Goal: Obtain resource: Download file/media

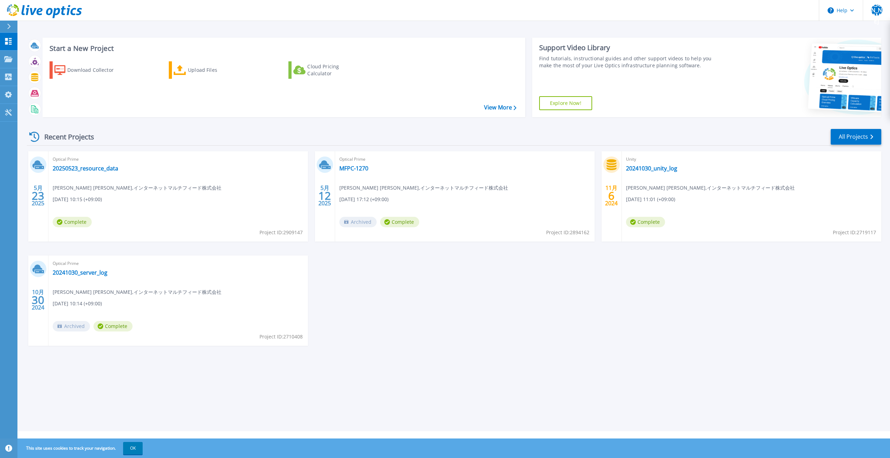
click at [120, 443] on span "This site uses cookies to track your navigation. OK" at bounding box center [80, 448] width 123 height 13
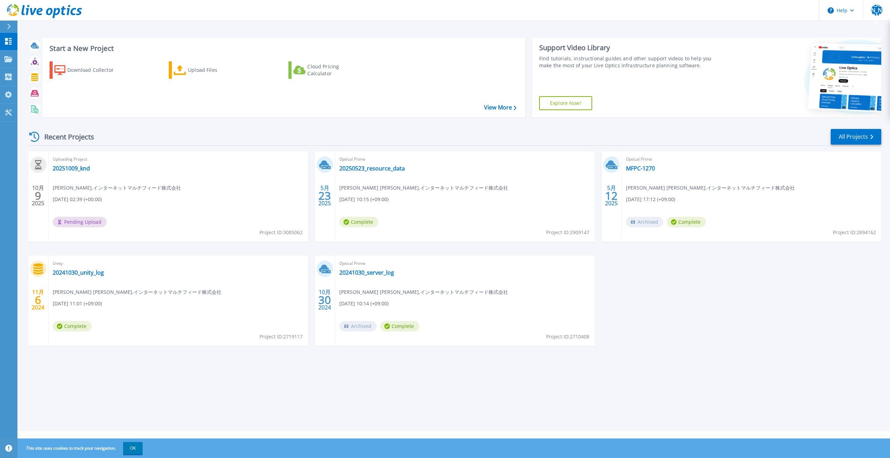
click at [184, 396] on div "Start a New Project Download Collector Upload Files Cloud Pricing Calculator Vi…" at bounding box center [453, 216] width 873 height 432
click at [82, 170] on link "20251009_knd" at bounding box center [71, 168] width 37 height 7
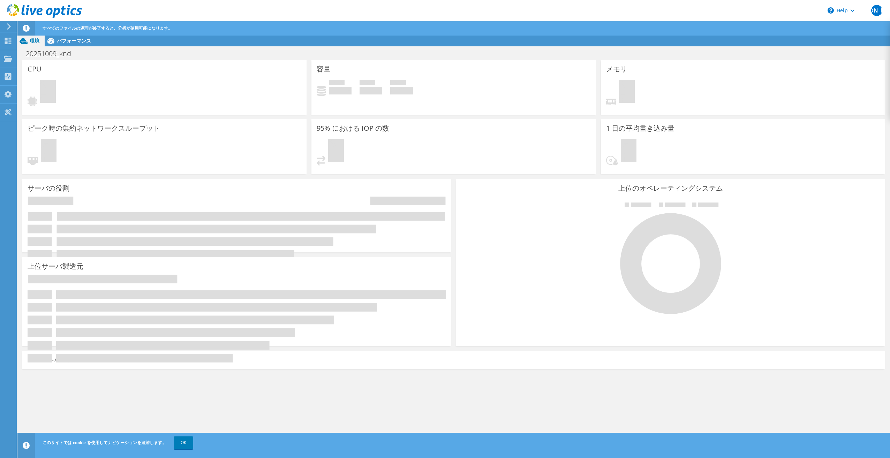
click at [31, 9] on use at bounding box center [44, 11] width 75 height 14
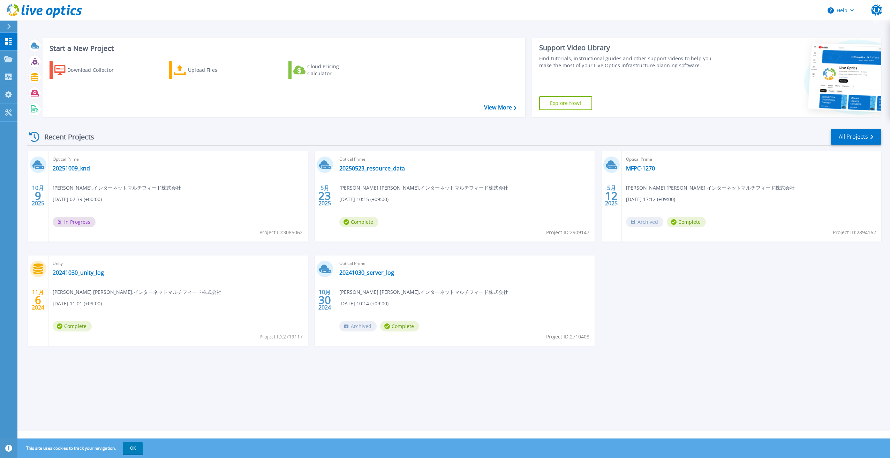
click at [157, 357] on div "10月 9 [DATE] Optical Prime 20251009_knd [PERSON_NAME] , インターネットマルチフィード株式会社 [DAT…" at bounding box center [451, 255] width 860 height 209
click at [81, 169] on link "20251009_knd" at bounding box center [71, 168] width 37 height 7
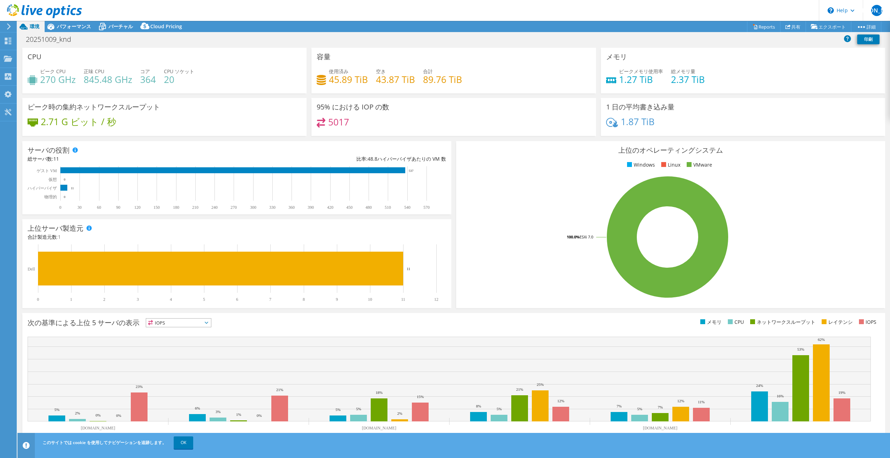
click at [748, 45] on div "20251009_knd 印刷" at bounding box center [453, 39] width 873 height 13
click at [757, 29] on link "Reports" at bounding box center [763, 26] width 33 height 11
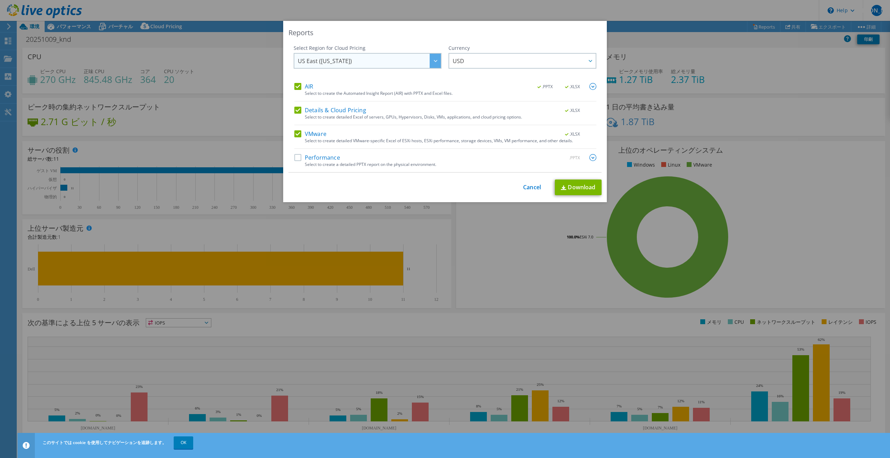
click at [424, 64] on span "US East ([US_STATE])" at bounding box center [369, 61] width 143 height 14
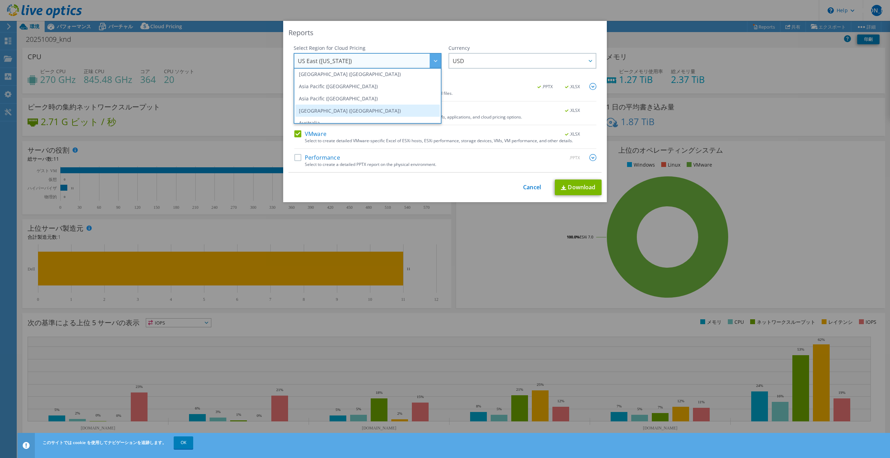
click at [414, 113] on li "[GEOGRAPHIC_DATA] ([GEOGRAPHIC_DATA])" at bounding box center [367, 111] width 144 height 12
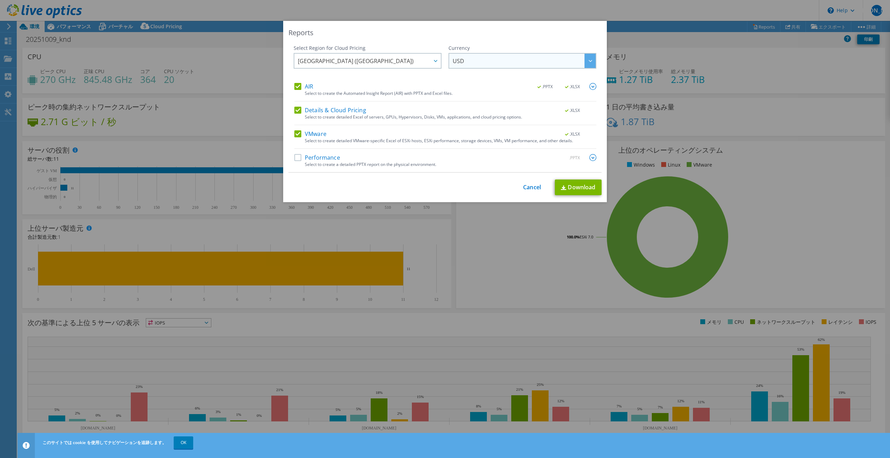
click at [471, 64] on span "USD" at bounding box center [524, 61] width 143 height 14
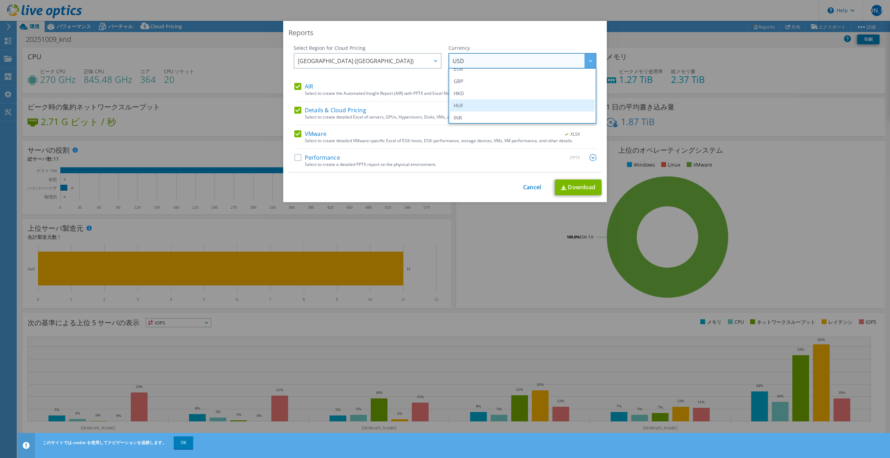
scroll to position [140, 0]
click at [468, 96] on li "JPY" at bounding box center [522, 95] width 144 height 12
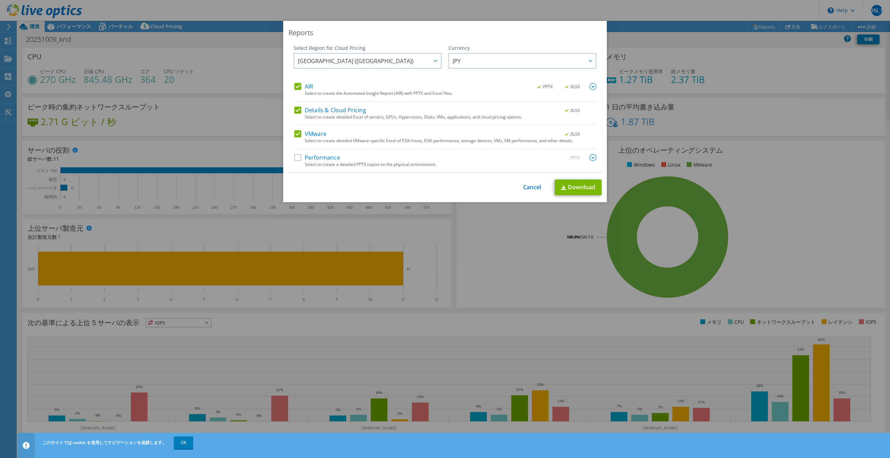
click at [295, 87] on label "AIR" at bounding box center [303, 86] width 19 height 7
click at [0, 0] on input "AIR" at bounding box center [0, 0] width 0 height 0
click at [295, 108] on label "Details & Cloud Pricing" at bounding box center [330, 110] width 72 height 7
click at [0, 0] on input "Details & Cloud Pricing" at bounding box center [0, 0] width 0 height 0
click at [295, 157] on label "Performance" at bounding box center [317, 157] width 46 height 7
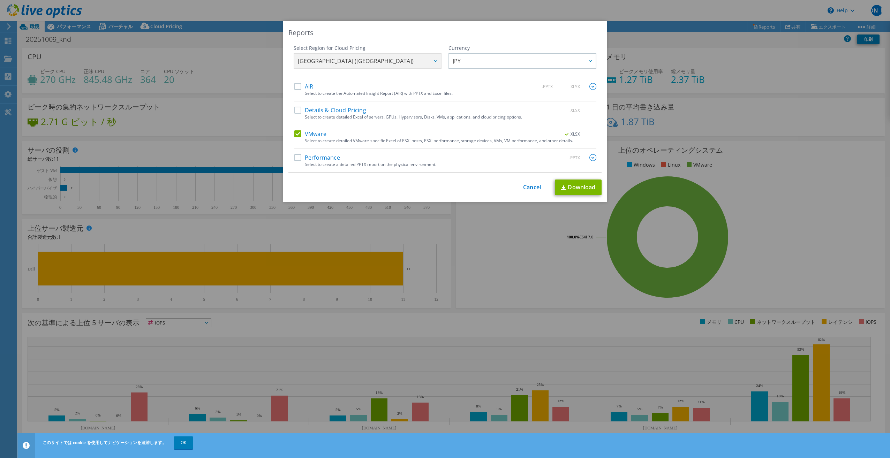
click at [0, 0] on input "Performance" at bounding box center [0, 0] width 0 height 0
click at [524, 191] on link "Cancel" at bounding box center [532, 187] width 18 height 7
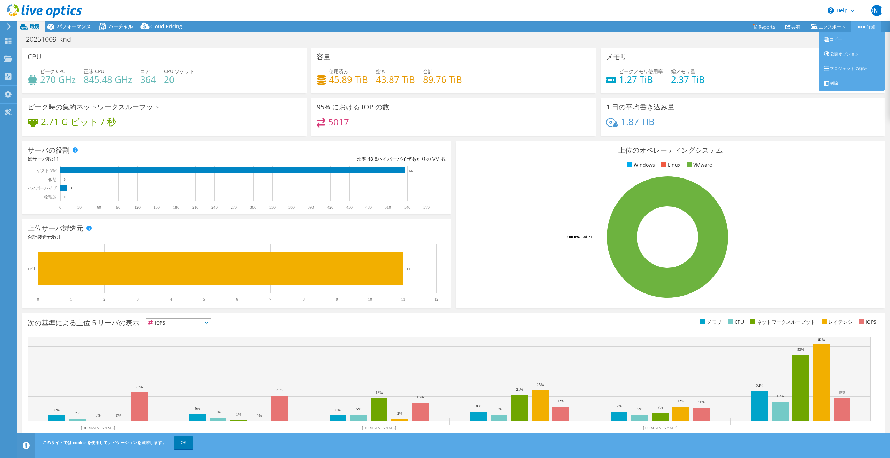
click at [861, 27] on circle at bounding box center [862, 27] width 2 height 2
click at [465, 36] on div "20251009_knd 印刷" at bounding box center [453, 39] width 873 height 13
click at [77, 32] on div "20251009_knd 印刷" at bounding box center [453, 40] width 873 height 16
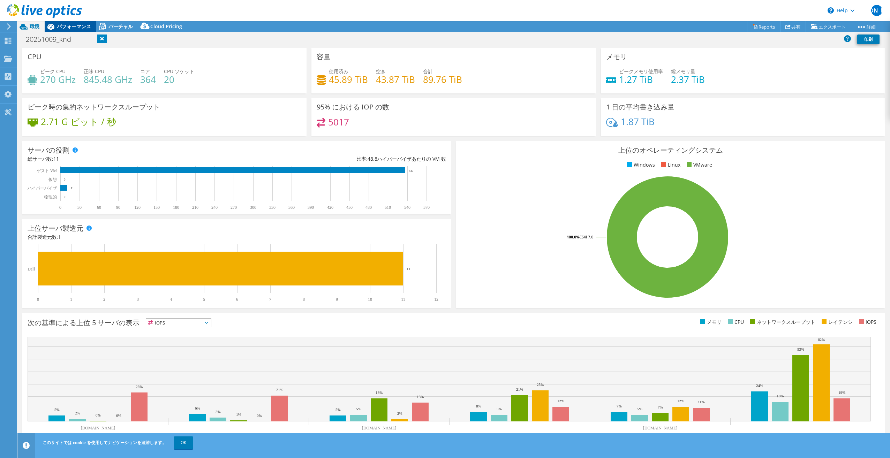
click at [76, 28] on span "パフォーマンス" at bounding box center [74, 26] width 34 height 7
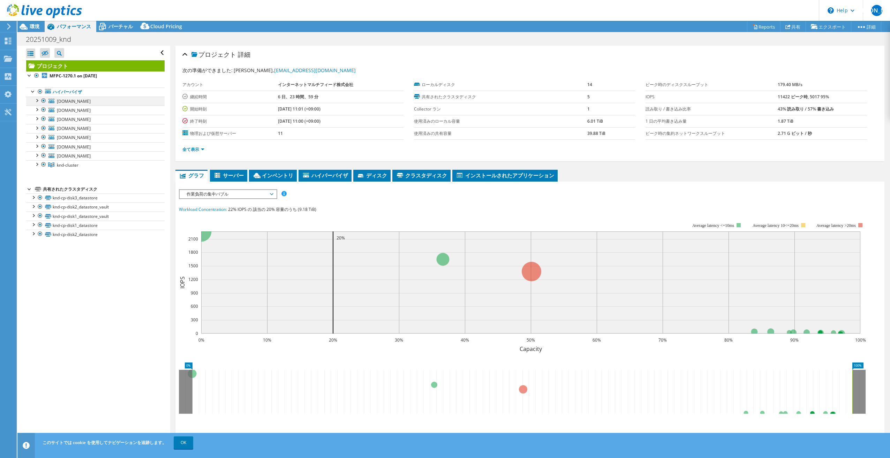
click at [38, 101] on div at bounding box center [36, 100] width 7 height 7
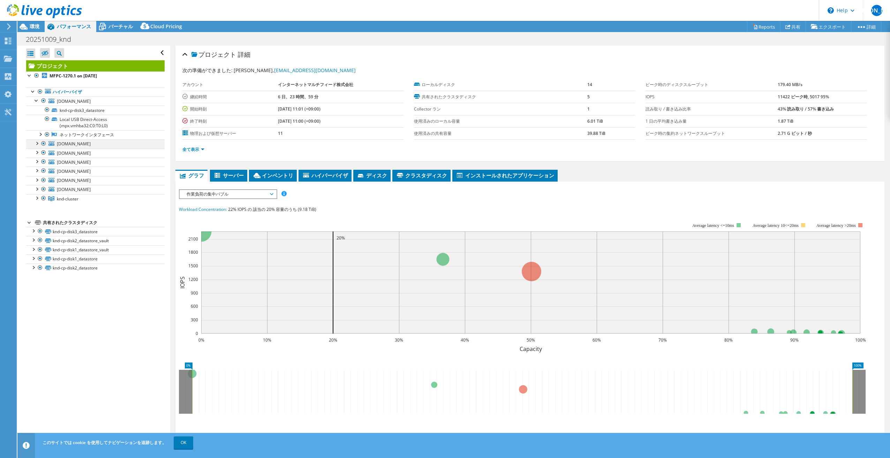
click at [37, 145] on div at bounding box center [36, 143] width 7 height 7
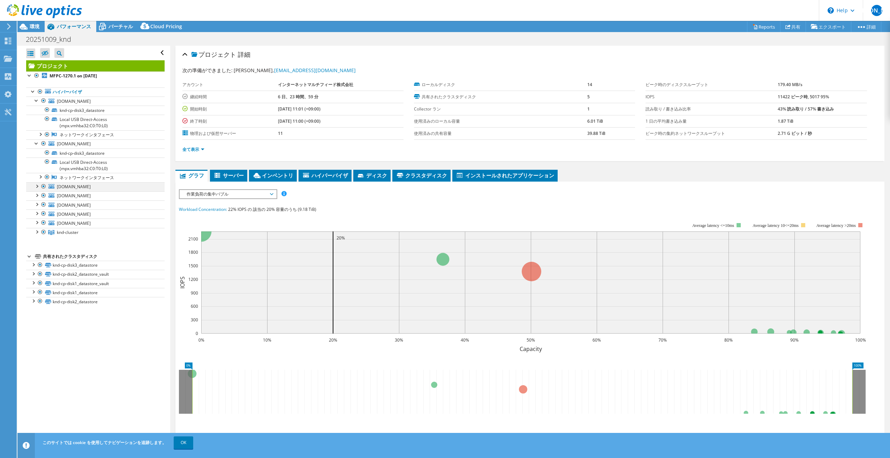
click at [35, 188] on div at bounding box center [36, 185] width 7 height 7
click at [37, 187] on div at bounding box center [36, 185] width 7 height 7
click at [43, 224] on div at bounding box center [43, 223] width 7 height 8
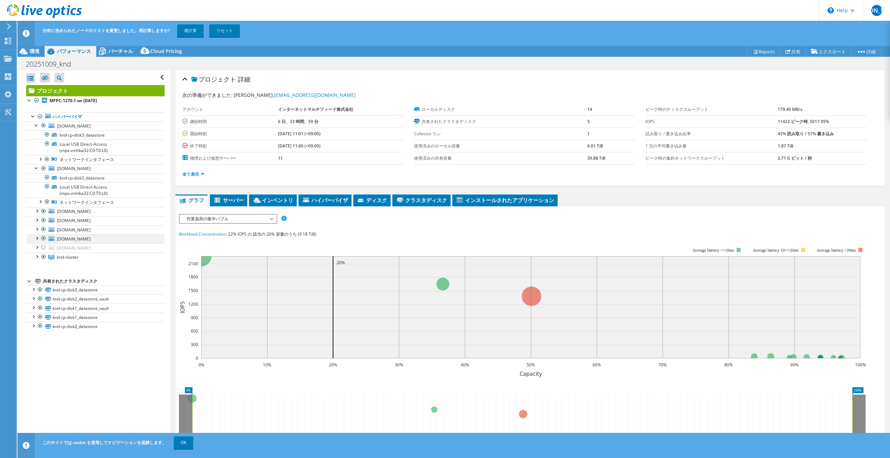
click at [43, 239] on div at bounding box center [43, 238] width 7 height 8
click at [43, 229] on div at bounding box center [43, 229] width 7 height 8
click at [44, 125] on div at bounding box center [43, 125] width 7 height 8
click at [45, 167] on div at bounding box center [43, 168] width 7 height 8
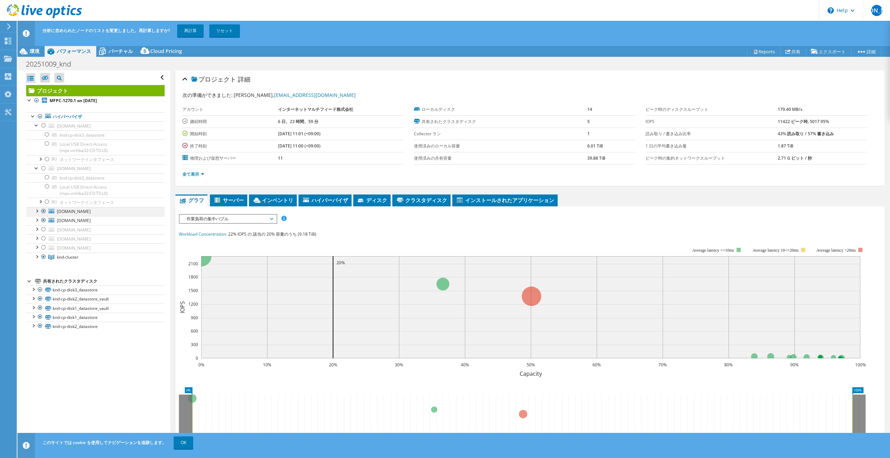
click at [44, 212] on div at bounding box center [43, 211] width 7 height 8
click at [45, 220] on div at bounding box center [43, 220] width 7 height 8
click at [36, 256] on div at bounding box center [36, 256] width 7 height 7
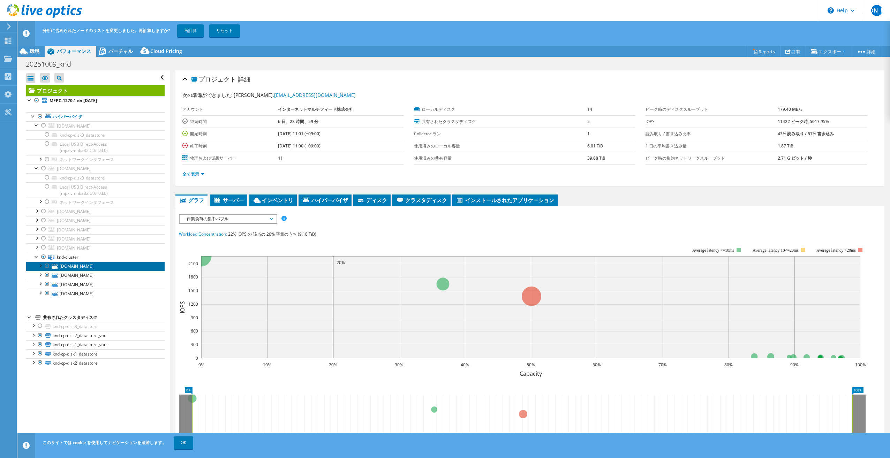
click at [40, 269] on link "[DOMAIN_NAME]" at bounding box center [95, 266] width 138 height 9
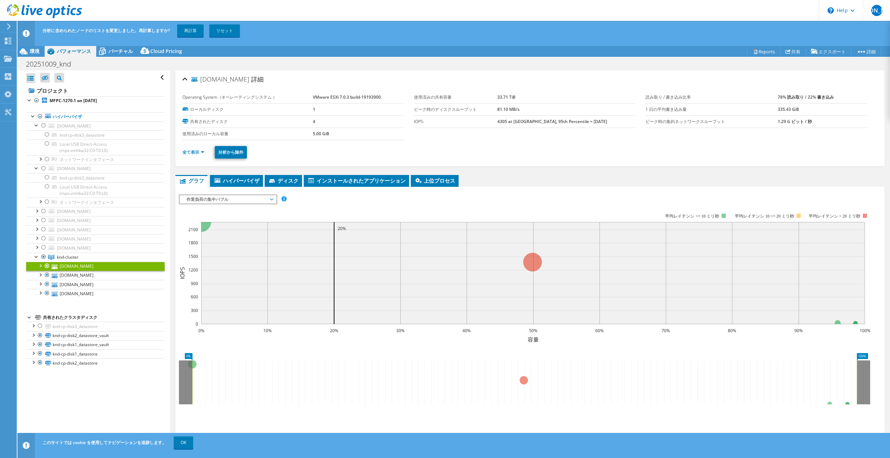
click at [42, 266] on div at bounding box center [40, 265] width 7 height 7
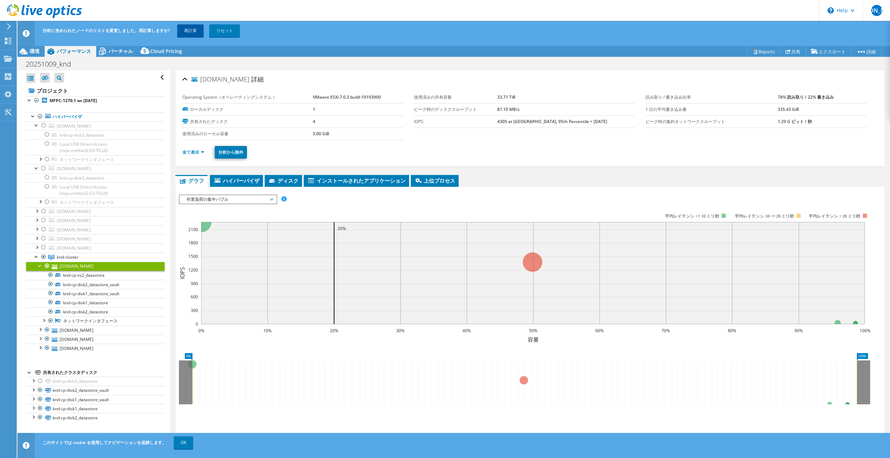
click at [187, 34] on link "再計算" at bounding box center [190, 30] width 27 height 13
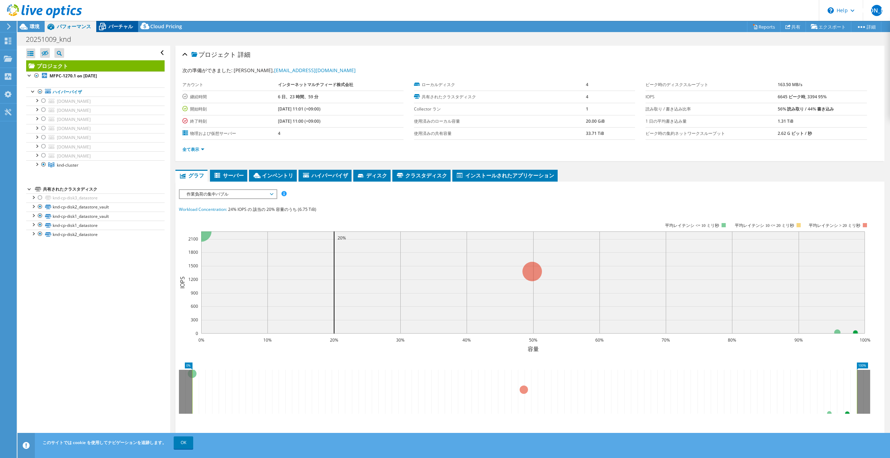
click at [127, 28] on span "バーチャル" at bounding box center [120, 26] width 24 height 7
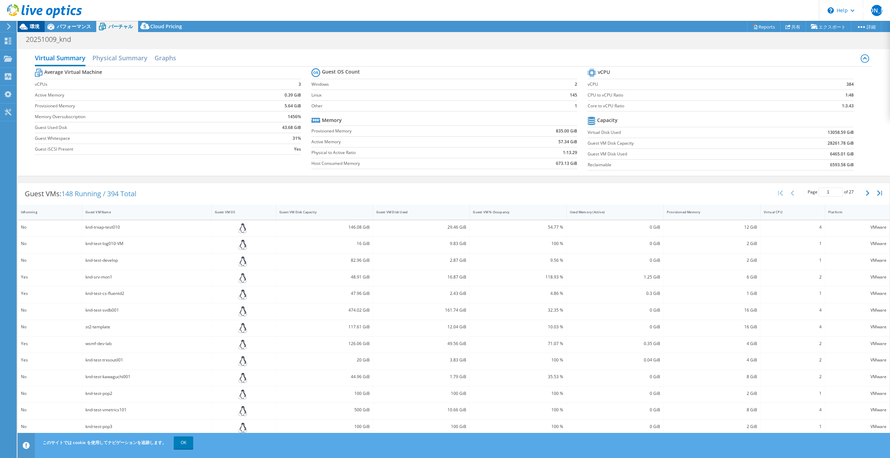
click at [37, 30] on div "環境" at bounding box center [30, 26] width 27 height 11
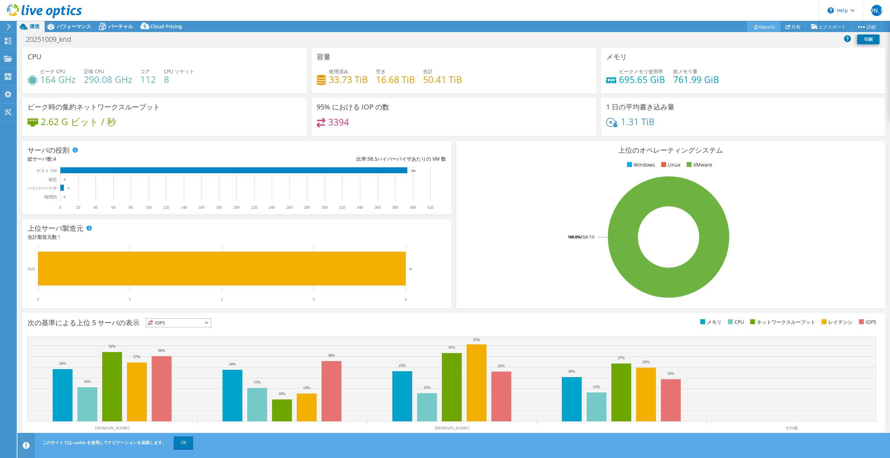
click at [765, 28] on link "Reports" at bounding box center [763, 26] width 33 height 11
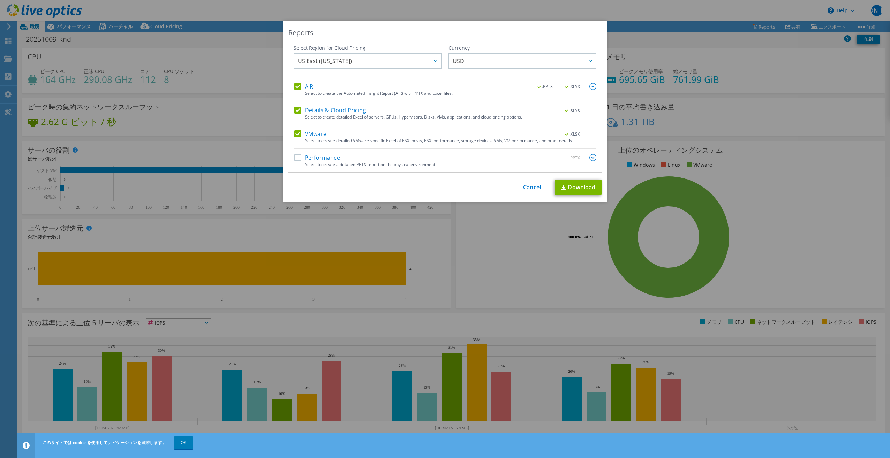
click at [590, 157] on img at bounding box center [593, 157] width 7 height 7
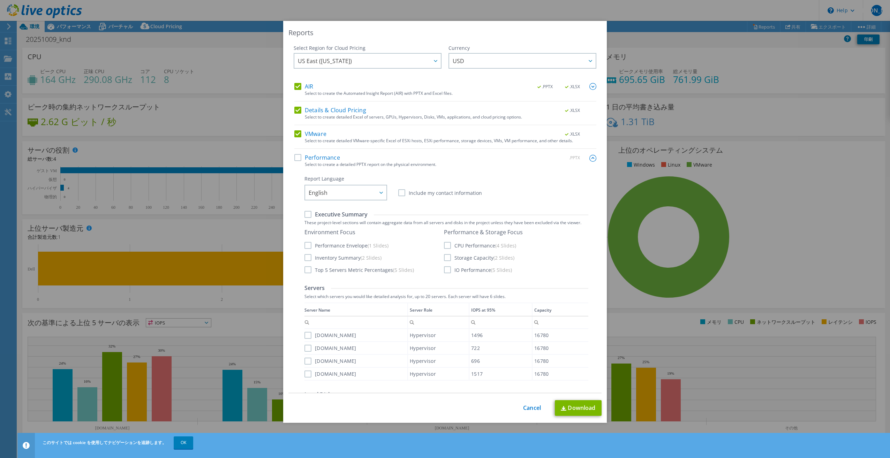
click at [297, 110] on label "Details & Cloud Pricing" at bounding box center [330, 110] width 72 height 7
click at [0, 0] on input "Details & Cloud Pricing" at bounding box center [0, 0] width 0 height 0
click at [298, 89] on label "AIR" at bounding box center [303, 86] width 19 height 7
click at [0, 0] on input "AIR" at bounding box center [0, 0] width 0 height 0
click at [338, 59] on div "US East ([US_STATE]) [GEOGRAPHIC_DATA] ([GEOGRAPHIC_DATA]) [GEOGRAPHIC_DATA] ([…" at bounding box center [368, 61] width 148 height 17
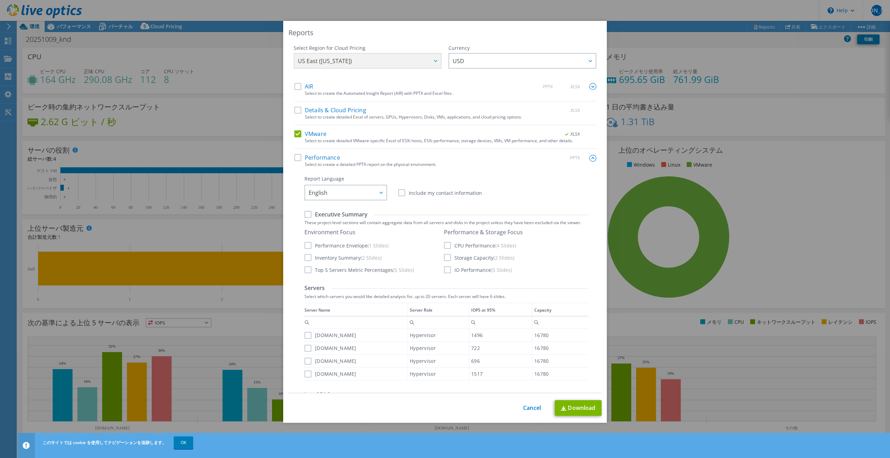
click at [434, 63] on div "US East ([US_STATE]) [GEOGRAPHIC_DATA] ([GEOGRAPHIC_DATA]) [GEOGRAPHIC_DATA] ([…" at bounding box center [368, 61] width 148 height 17
click at [432, 61] on div "US East ([US_STATE]) [GEOGRAPHIC_DATA] ([GEOGRAPHIC_DATA]) [GEOGRAPHIC_DATA] ([…" at bounding box center [368, 61] width 148 height 17
click at [463, 37] on div "Reports" at bounding box center [445, 33] width 313 height 10
click at [432, 59] on div "US East ([US_STATE]) [GEOGRAPHIC_DATA] ([GEOGRAPHIC_DATA]) [GEOGRAPHIC_DATA] ([…" at bounding box center [368, 61] width 148 height 17
click at [453, 60] on span "USD" at bounding box center [459, 62] width 12 height 11
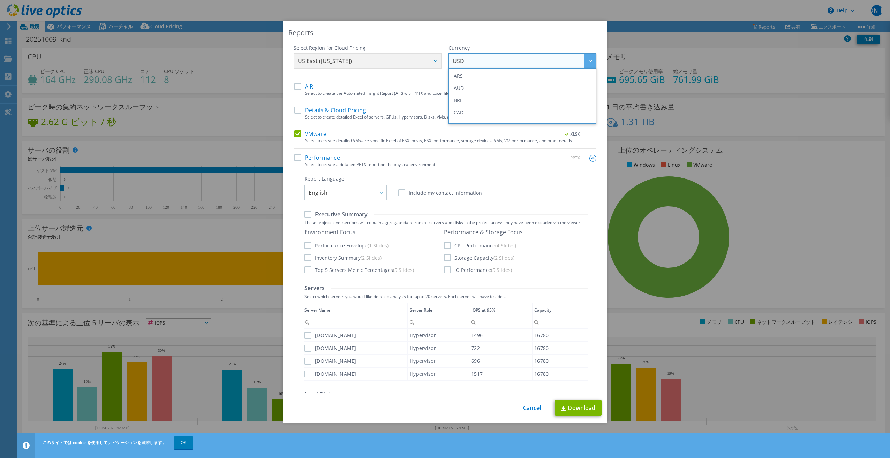
click at [459, 39] on div "Reports Select Region for Cloud Pricing Asia Pacific ([GEOGRAPHIC_DATA]) [GEOGR…" at bounding box center [445, 222] width 324 height 402
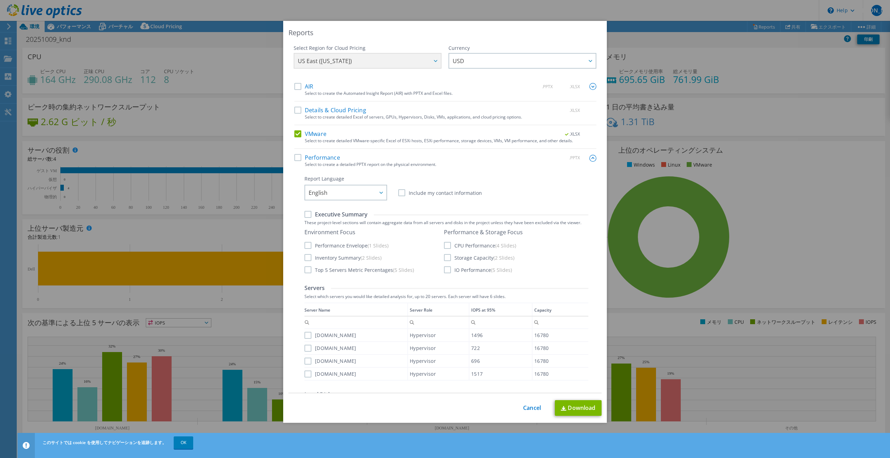
click at [377, 57] on div "US East ([US_STATE]) [GEOGRAPHIC_DATA] ([GEOGRAPHIC_DATA]) [GEOGRAPHIC_DATA] ([…" at bounding box center [368, 61] width 148 height 17
click at [300, 155] on label "Performance" at bounding box center [317, 157] width 46 height 7
click at [0, 0] on input "Performance" at bounding box center [0, 0] width 0 height 0
click at [294, 136] on label "VMware" at bounding box center [310, 133] width 32 height 7
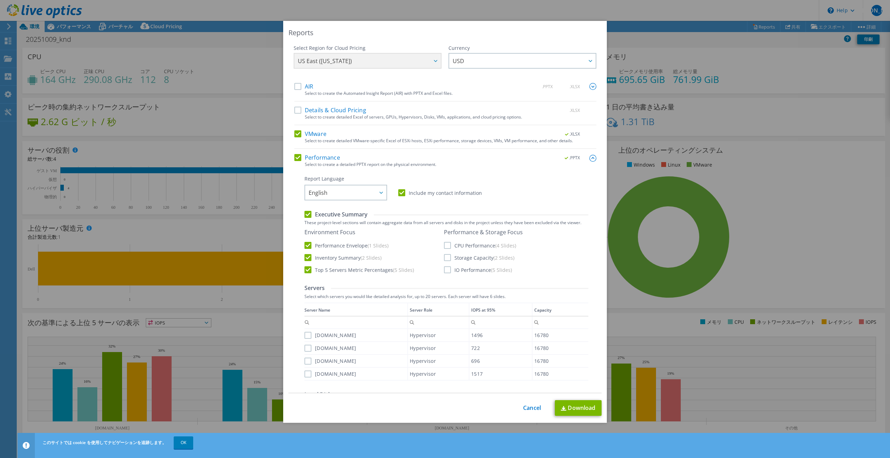
click at [0, 0] on input "VMware" at bounding box center [0, 0] width 0 height 0
click at [295, 158] on label "Performance" at bounding box center [317, 157] width 46 height 7
click at [0, 0] on input "Performance" at bounding box center [0, 0] width 0 height 0
click at [295, 89] on label "AIR" at bounding box center [303, 86] width 19 height 7
click at [0, 0] on input "AIR" at bounding box center [0, 0] width 0 height 0
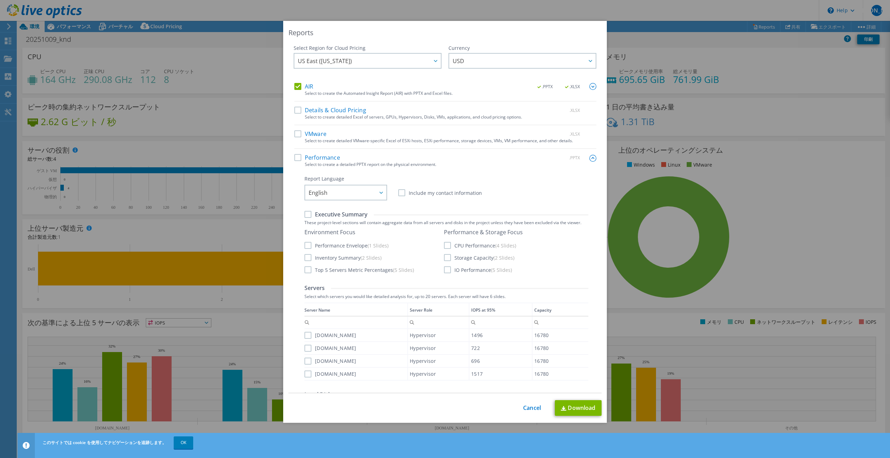
click at [296, 108] on label "Details & Cloud Pricing" at bounding box center [330, 110] width 72 height 7
click at [0, 0] on input "Details & Cloud Pricing" at bounding box center [0, 0] width 0 height 0
click at [296, 132] on label "VMware" at bounding box center [310, 133] width 32 height 7
click at [0, 0] on input "VMware" at bounding box center [0, 0] width 0 height 0
click at [348, 63] on span "US East ([US_STATE])" at bounding box center [369, 61] width 143 height 14
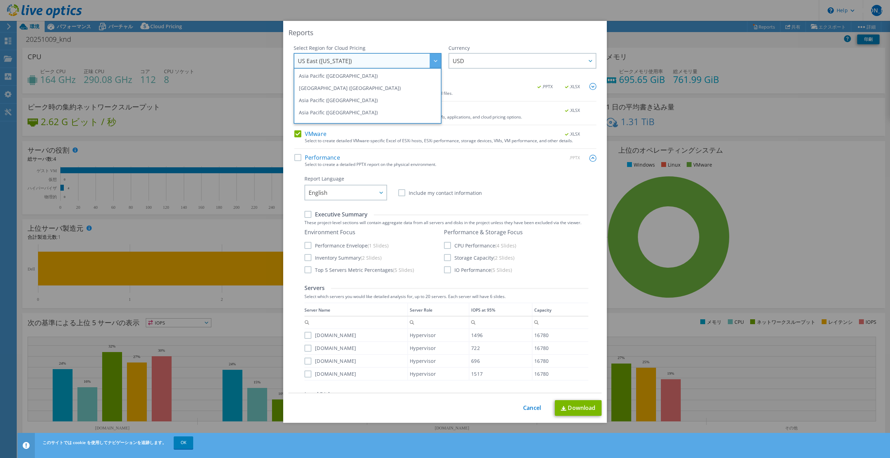
scroll to position [14, 0]
click at [398, 113] on li "[GEOGRAPHIC_DATA] ([GEOGRAPHIC_DATA])" at bounding box center [367, 111] width 144 height 12
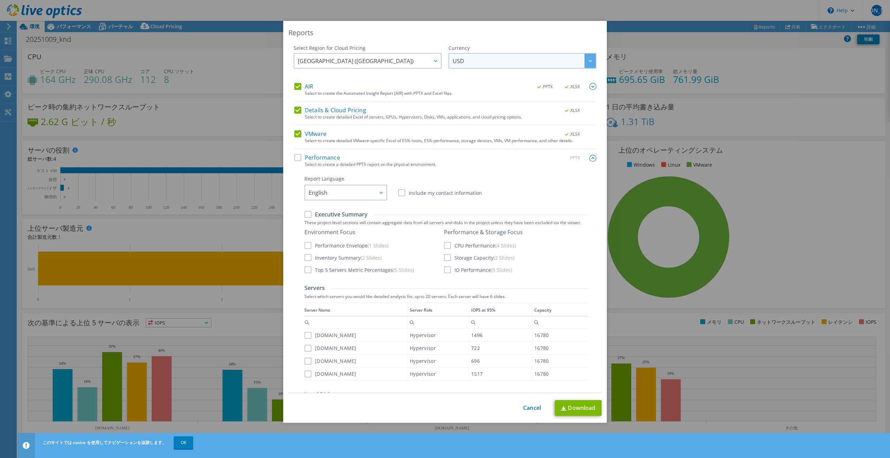
click at [469, 63] on span "USD" at bounding box center [524, 61] width 143 height 14
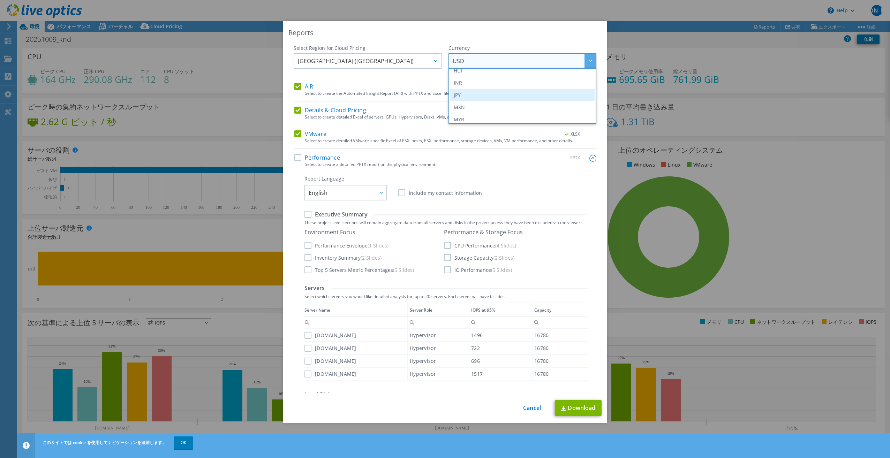
click at [467, 93] on li "JPY" at bounding box center [522, 95] width 144 height 12
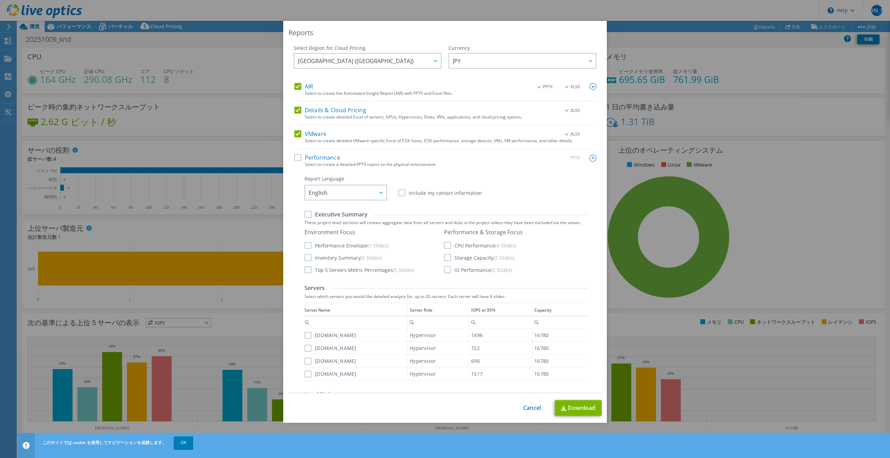
click at [299, 156] on label "Performance" at bounding box center [317, 157] width 46 height 7
click at [0, 0] on input "Performance" at bounding box center [0, 0] width 0 height 0
click at [299, 109] on label "Details & Cloud Pricing" at bounding box center [330, 110] width 72 height 7
click at [0, 0] on input "Details & Cloud Pricing" at bounding box center [0, 0] width 0 height 0
click at [297, 88] on label "AIR" at bounding box center [303, 86] width 19 height 7
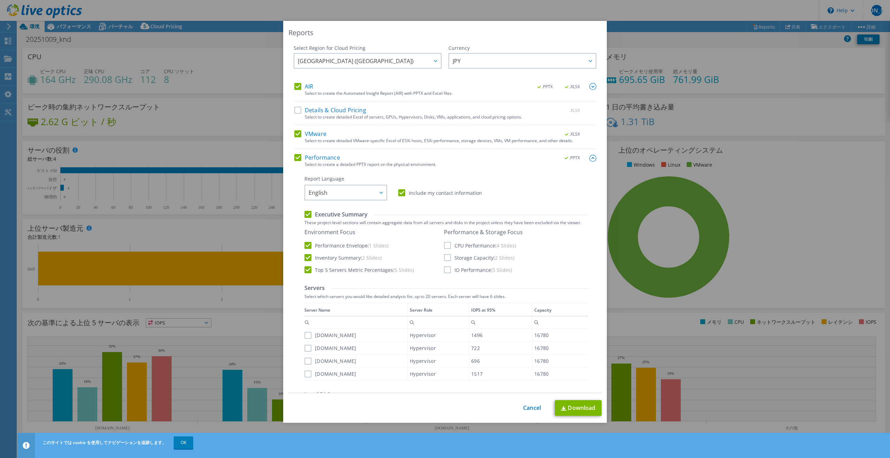
click at [0, 0] on input "AIR" at bounding box center [0, 0] width 0 height 0
click at [372, 197] on span "English" at bounding box center [348, 193] width 78 height 14
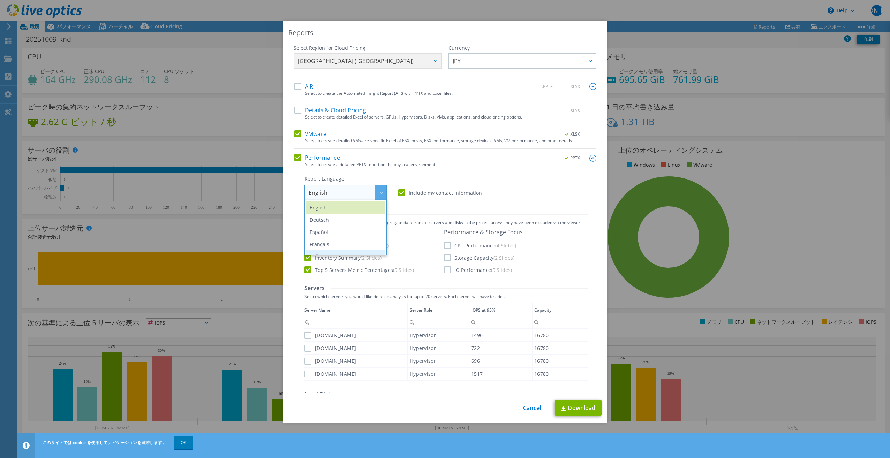
scroll to position [82, 0]
click at [352, 244] on li "日本語" at bounding box center [345, 248] width 79 height 12
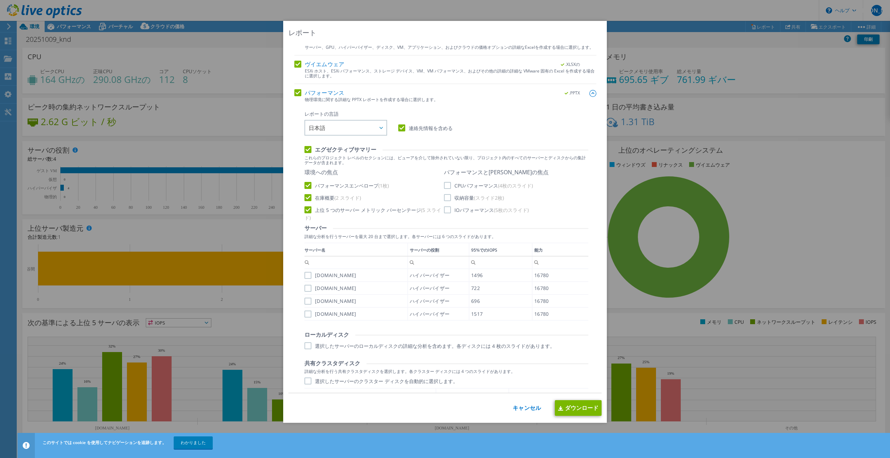
scroll to position [105, 0]
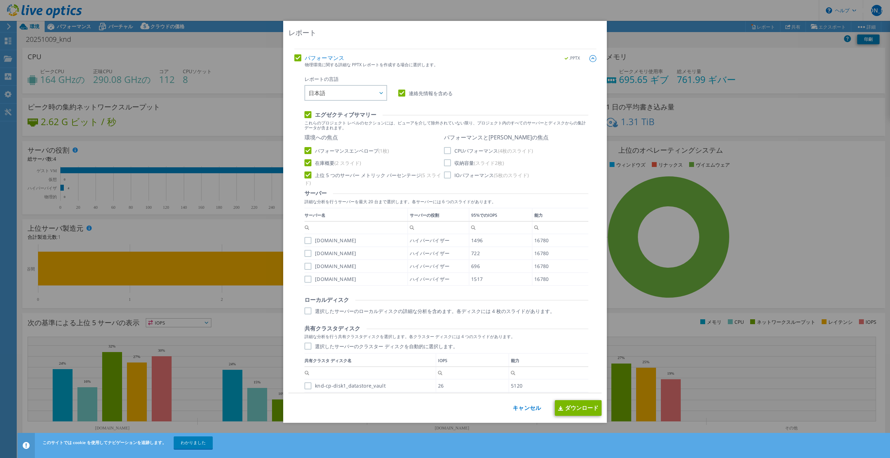
click at [445, 154] on label "CPUパフォーマンス (4枚のスライド)" at bounding box center [488, 150] width 89 height 7
click at [0, 0] on input "CPUパフォーマンス (4枚のスライド)" at bounding box center [0, 0] width 0 height 0
drag, startPoint x: 445, startPoint y: 166, endPoint x: 446, endPoint y: 172, distance: 6.0
click at [446, 166] on label "収納容量 (スライド2枚)" at bounding box center [474, 162] width 60 height 7
click at [0, 0] on input "収納容量 (スライド2枚)" at bounding box center [0, 0] width 0 height 0
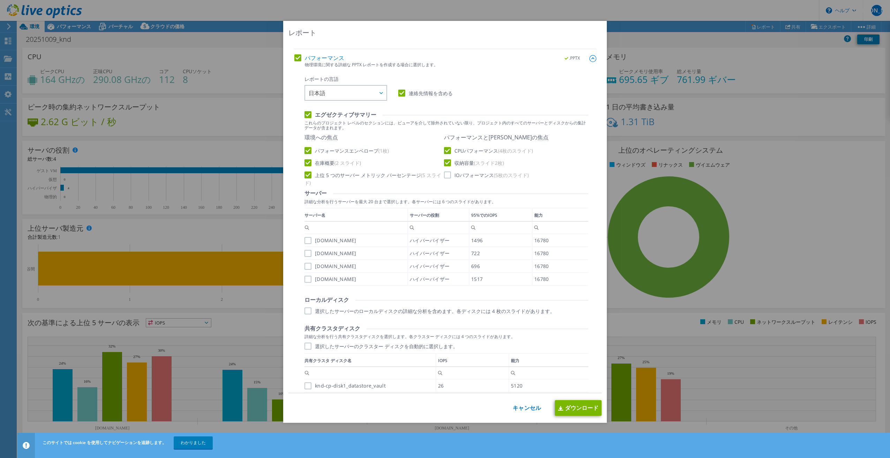
click at [446, 179] on label "IOパフォーマンス (5枚のスライド)" at bounding box center [486, 175] width 85 height 7
click at [0, 0] on input "IOパフォーマンス (5枚のスライド)" at bounding box center [0, 0] width 0 height 0
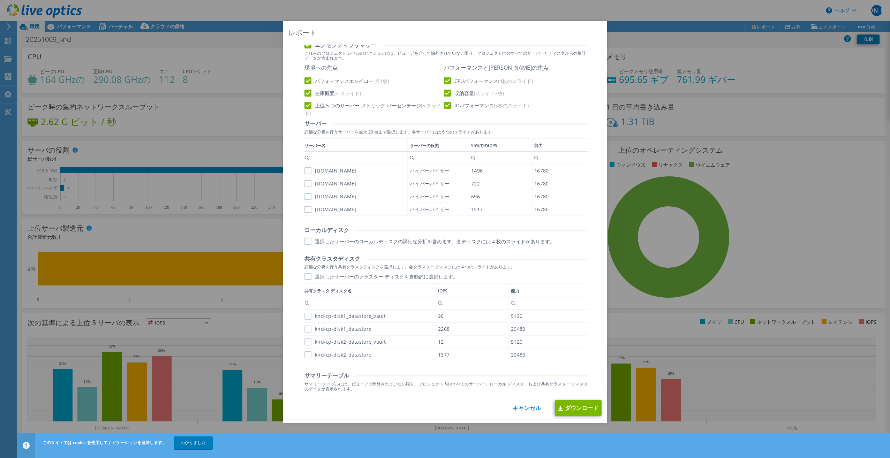
scroll to position [209, 0]
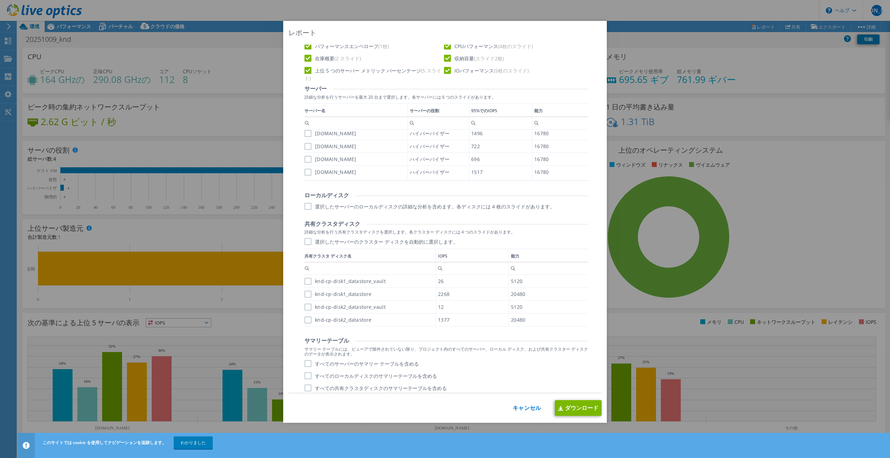
click at [306, 137] on label "[DOMAIN_NAME]" at bounding box center [331, 133] width 52 height 7
click at [0, 0] on input "[DOMAIN_NAME]" at bounding box center [0, 0] width 0 height 0
drag, startPoint x: 304, startPoint y: 148, endPoint x: 305, endPoint y: 154, distance: 6.0
click at [305, 148] on label "[DOMAIN_NAME]" at bounding box center [331, 146] width 52 height 7
click at [0, 0] on input "[DOMAIN_NAME]" at bounding box center [0, 0] width 0 height 0
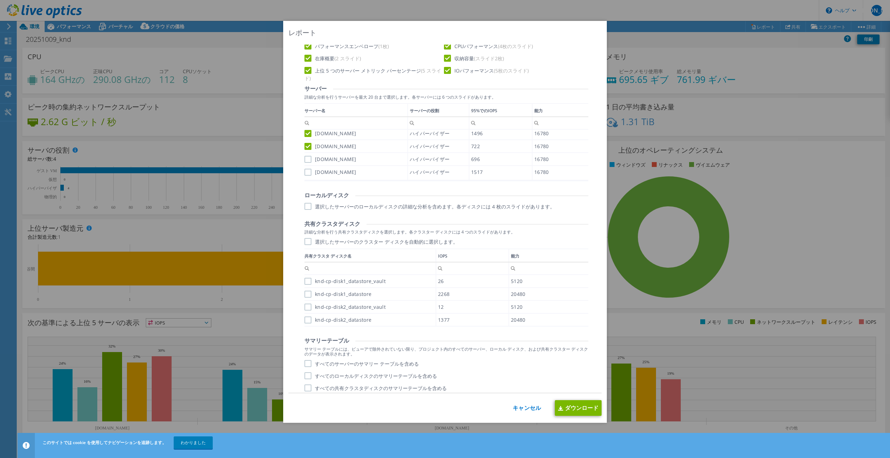
drag, startPoint x: 306, startPoint y: 163, endPoint x: 306, endPoint y: 170, distance: 7.3
click at [306, 163] on label "[DOMAIN_NAME]" at bounding box center [331, 159] width 52 height 7
click at [0, 0] on input "[DOMAIN_NAME]" at bounding box center [0, 0] width 0 height 0
click at [305, 176] on label "[DOMAIN_NAME]" at bounding box center [331, 172] width 52 height 7
click at [0, 0] on input "[DOMAIN_NAME]" at bounding box center [0, 0] width 0 height 0
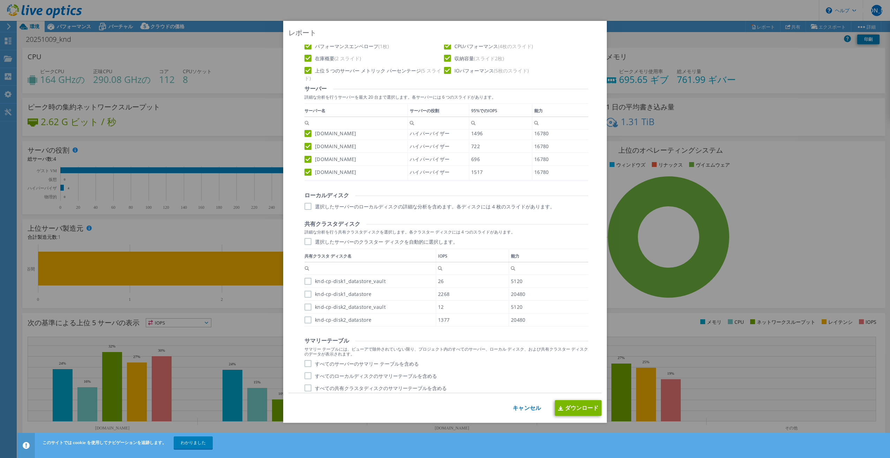
click at [307, 210] on label "選択したサーバーのローカルディスクの詳細な分析を含めます。各ディスクには 4 枚のスライドがあります。" at bounding box center [430, 206] width 250 height 7
click at [0, 0] on input "選択したサーバーのローカルディスクの詳細な分析を含めます。各ディスクには 4 枚のスライドがあります。" at bounding box center [0, 0] width 0 height 0
click at [307, 238] on label "選択したサーバーのクラスター ディスクを自動的に選択します。" at bounding box center [381, 237] width 153 height 7
click at [0, 0] on input "選択したサーバーのクラスター ディスクを自動的に選択します。" at bounding box center [0, 0] width 0 height 0
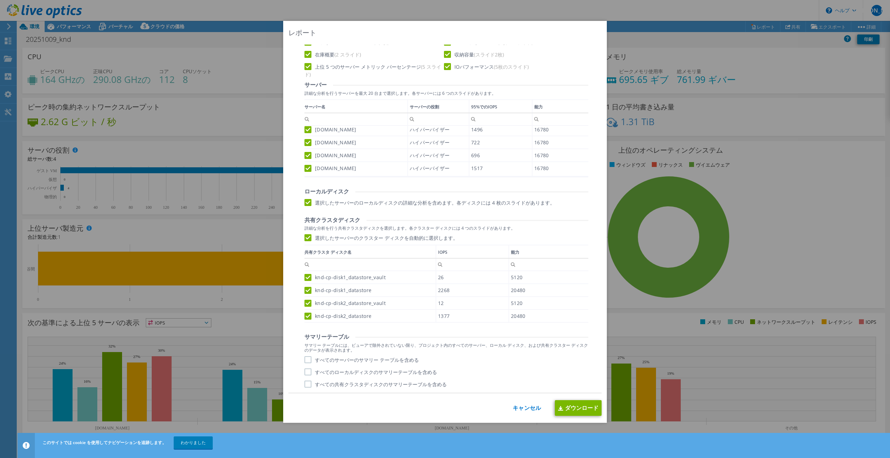
click at [344, 361] on label "すべてのサーバーのサマリー テーブルを含める" at bounding box center [362, 360] width 114 height 7
click at [0, 0] on input "すべてのサーバーのサマリー テーブルを含める" at bounding box center [0, 0] width 0 height 0
click at [344, 373] on label "すべてのローカルディスクのサマリーテーブルを含める" at bounding box center [371, 372] width 133 height 7
click at [0, 0] on input "すべてのローカルディスクのサマリーテーブルを含める" at bounding box center [0, 0] width 0 height 0
click at [344, 383] on label "すべての共有クラスタディスクのサマリーテーブルを含める" at bounding box center [376, 384] width 142 height 7
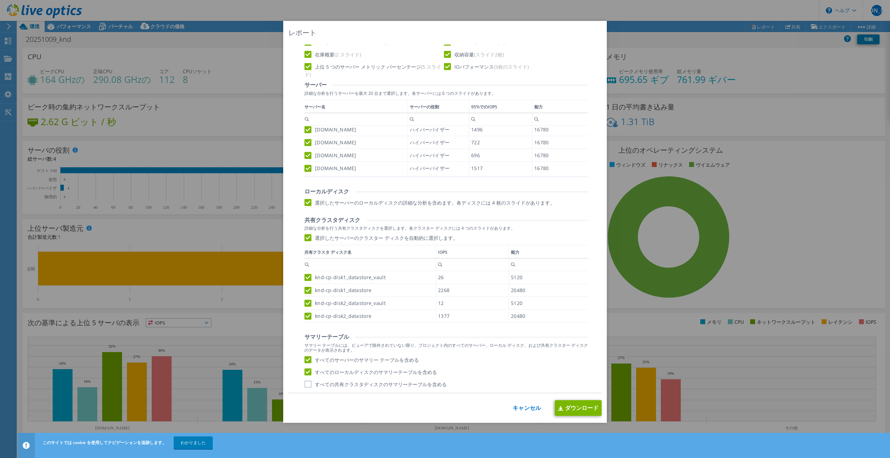
click at [0, 0] on input "すべての共有クラスタディスクのサマリーテーブルを含める" at bounding box center [0, 0] width 0 height 0
click at [565, 404] on font "ダウンロード" at bounding box center [582, 408] width 34 height 8
